Goal: Information Seeking & Learning: Learn about a topic

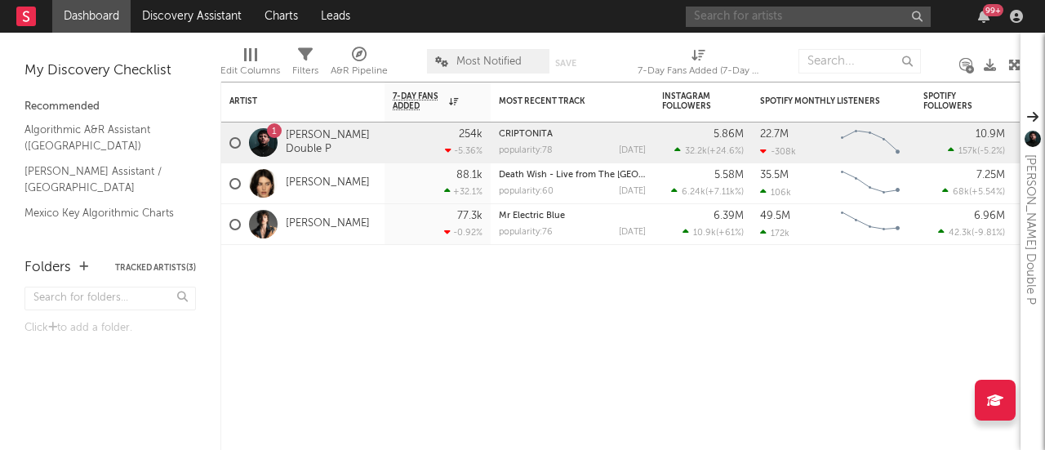
click at [755, 16] on input "text" at bounding box center [808, 17] width 245 height 20
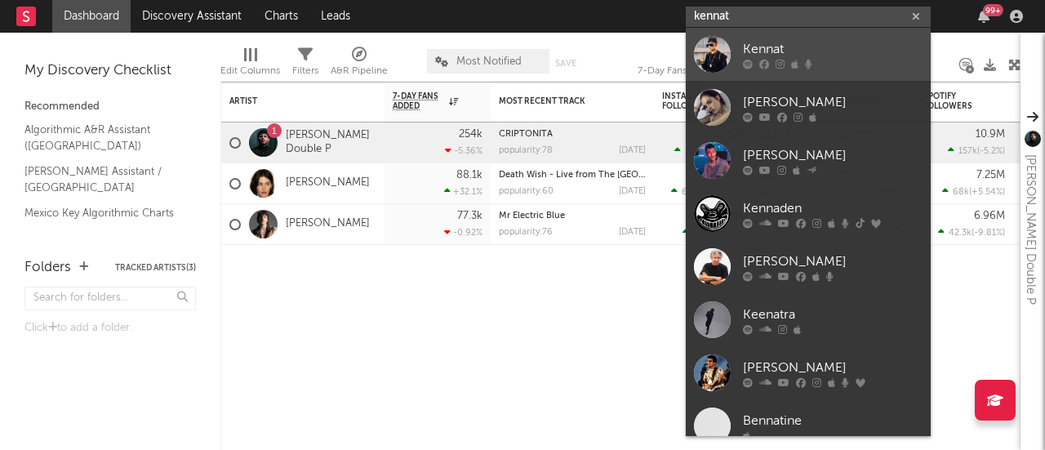
type input "kennat"
click at [721, 61] on div at bounding box center [712, 54] width 37 height 37
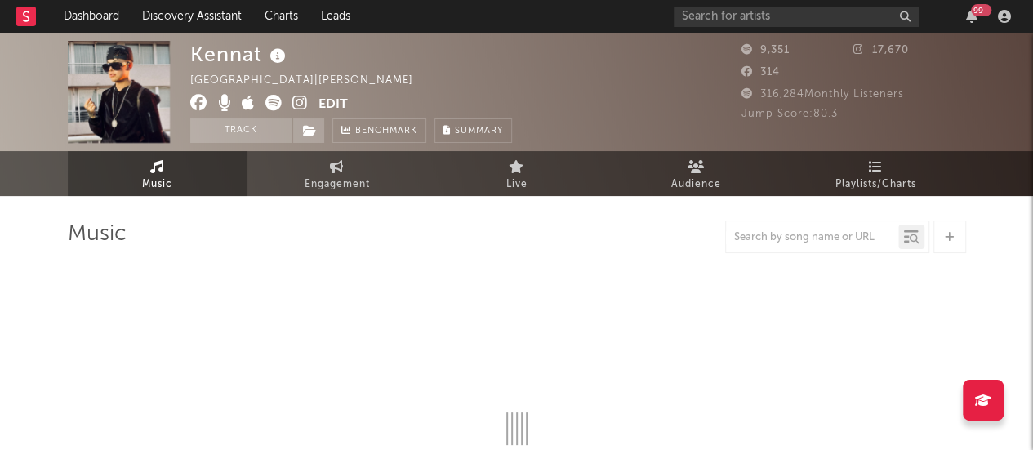
select select "1w"
